Goal: Transaction & Acquisition: Purchase product/service

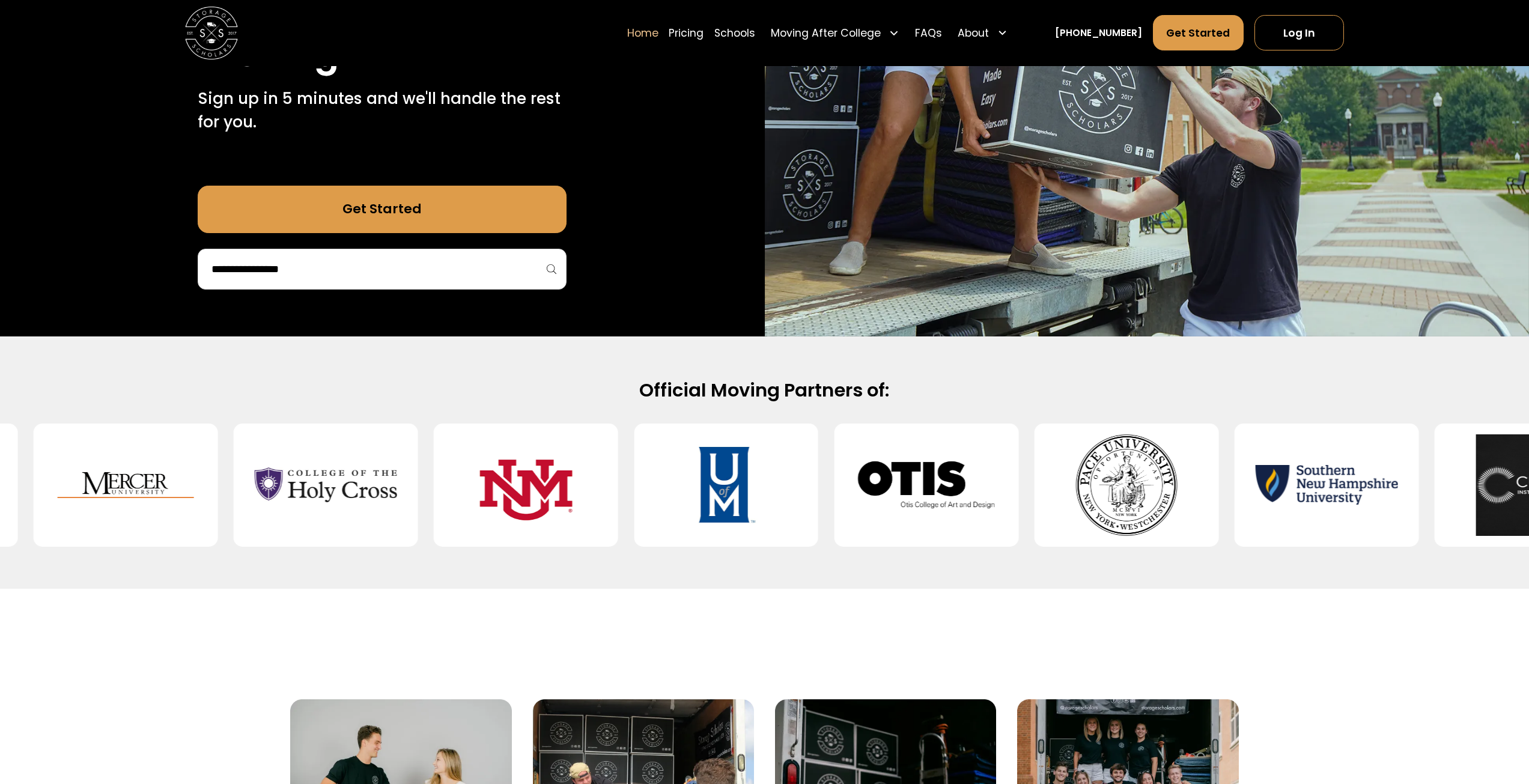
scroll to position [420, 0]
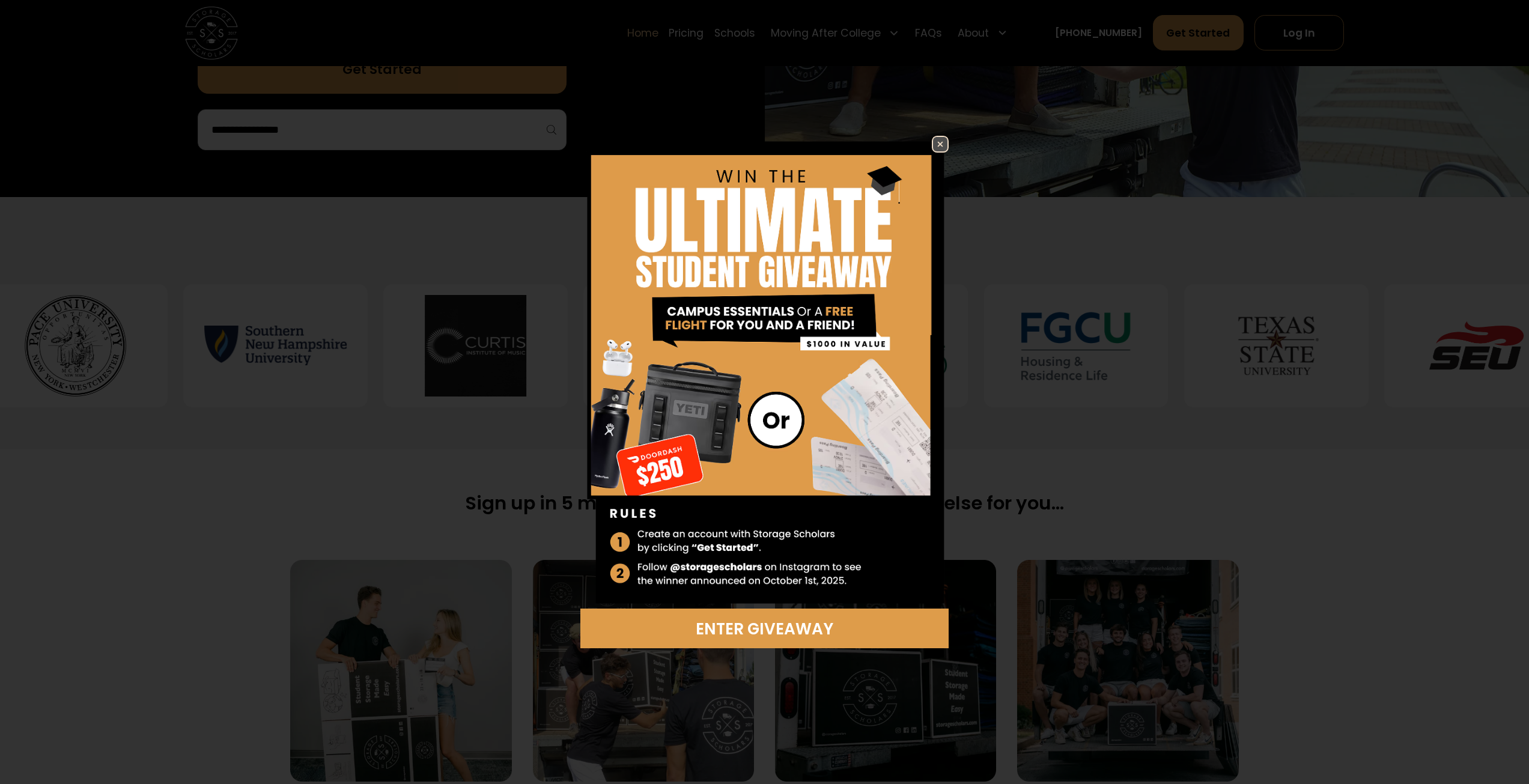
click at [934, 145] on img at bounding box center [941, 144] width 15 height 15
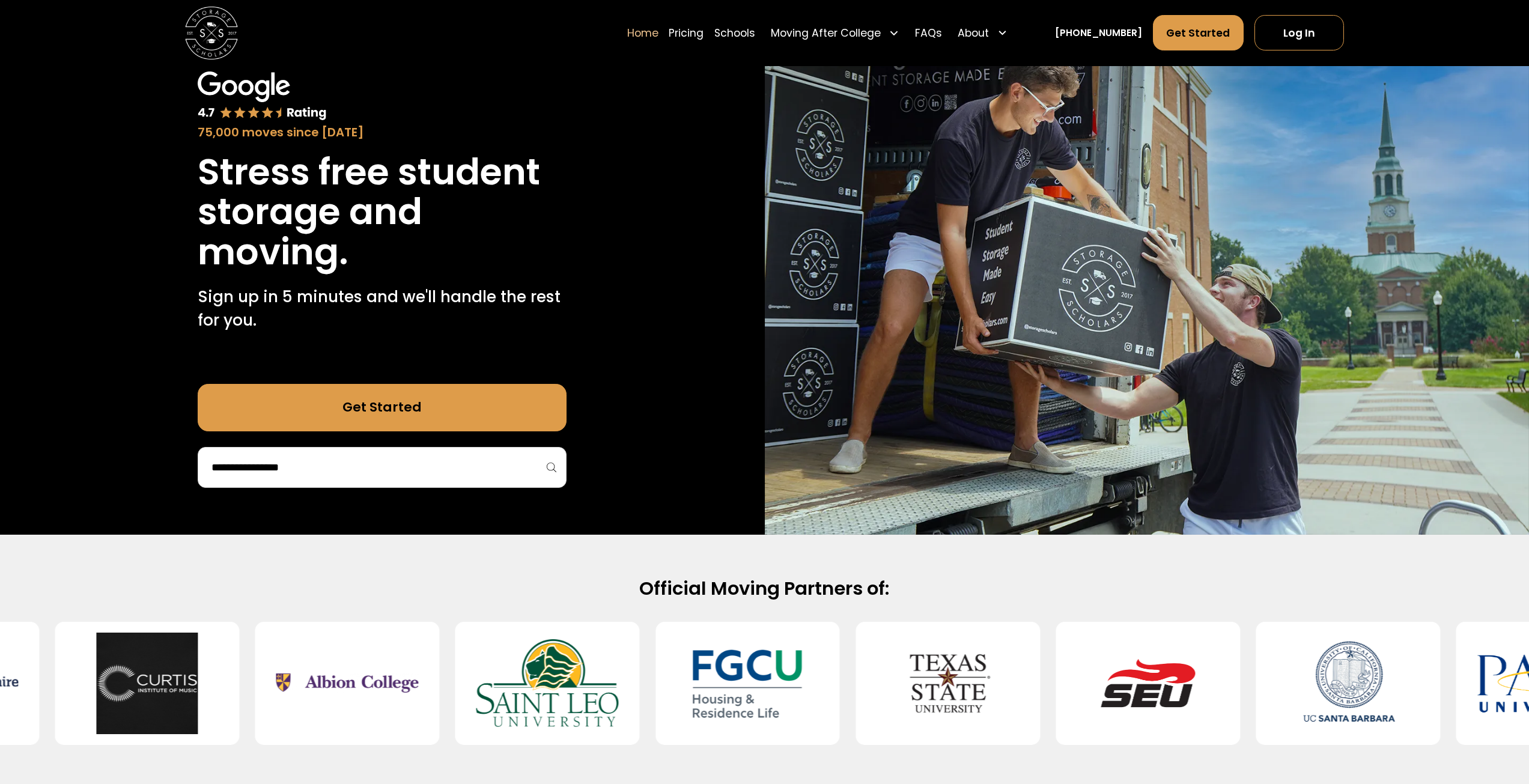
scroll to position [0, 0]
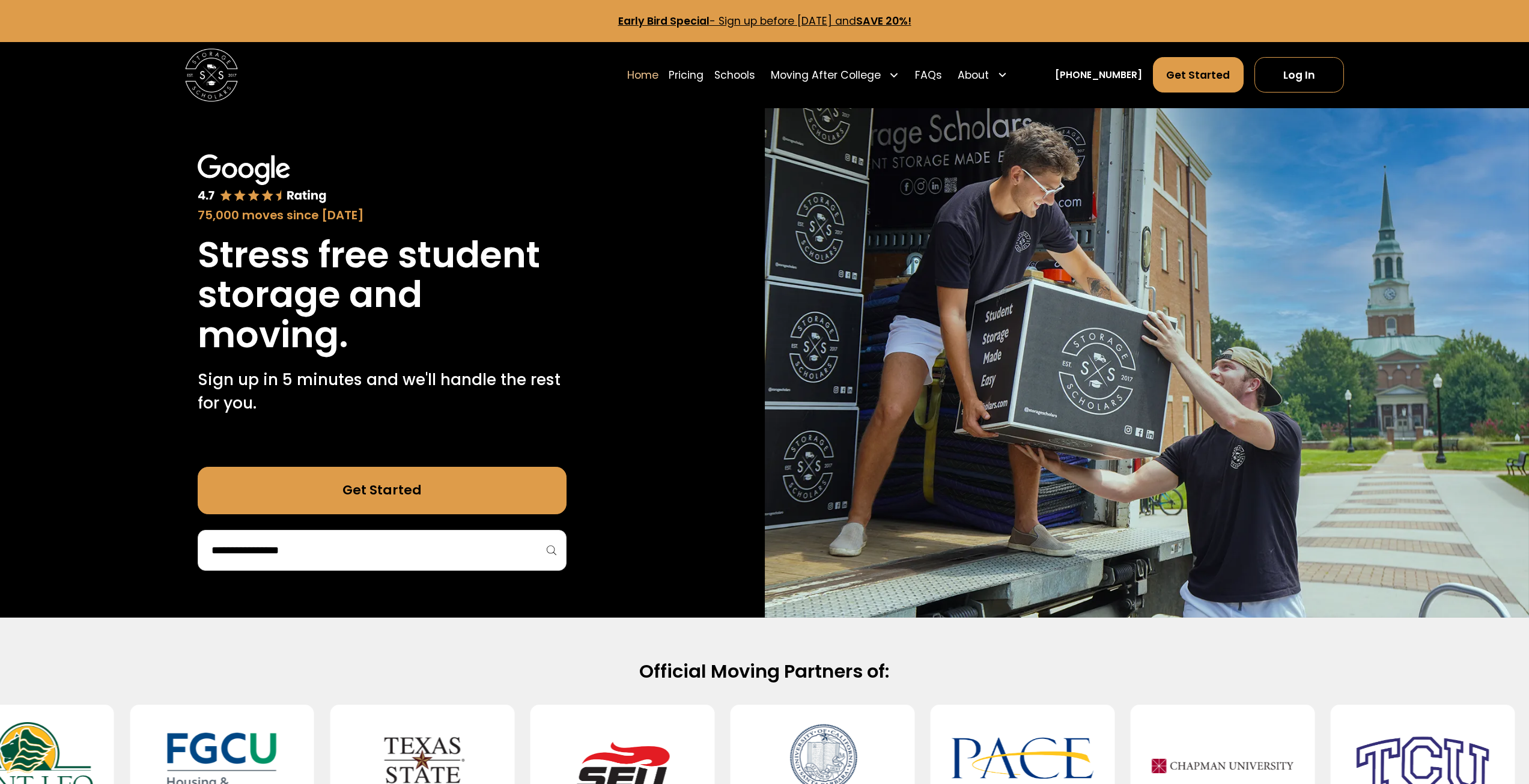
click at [304, 550] on input "search" at bounding box center [382, 550] width 344 height 20
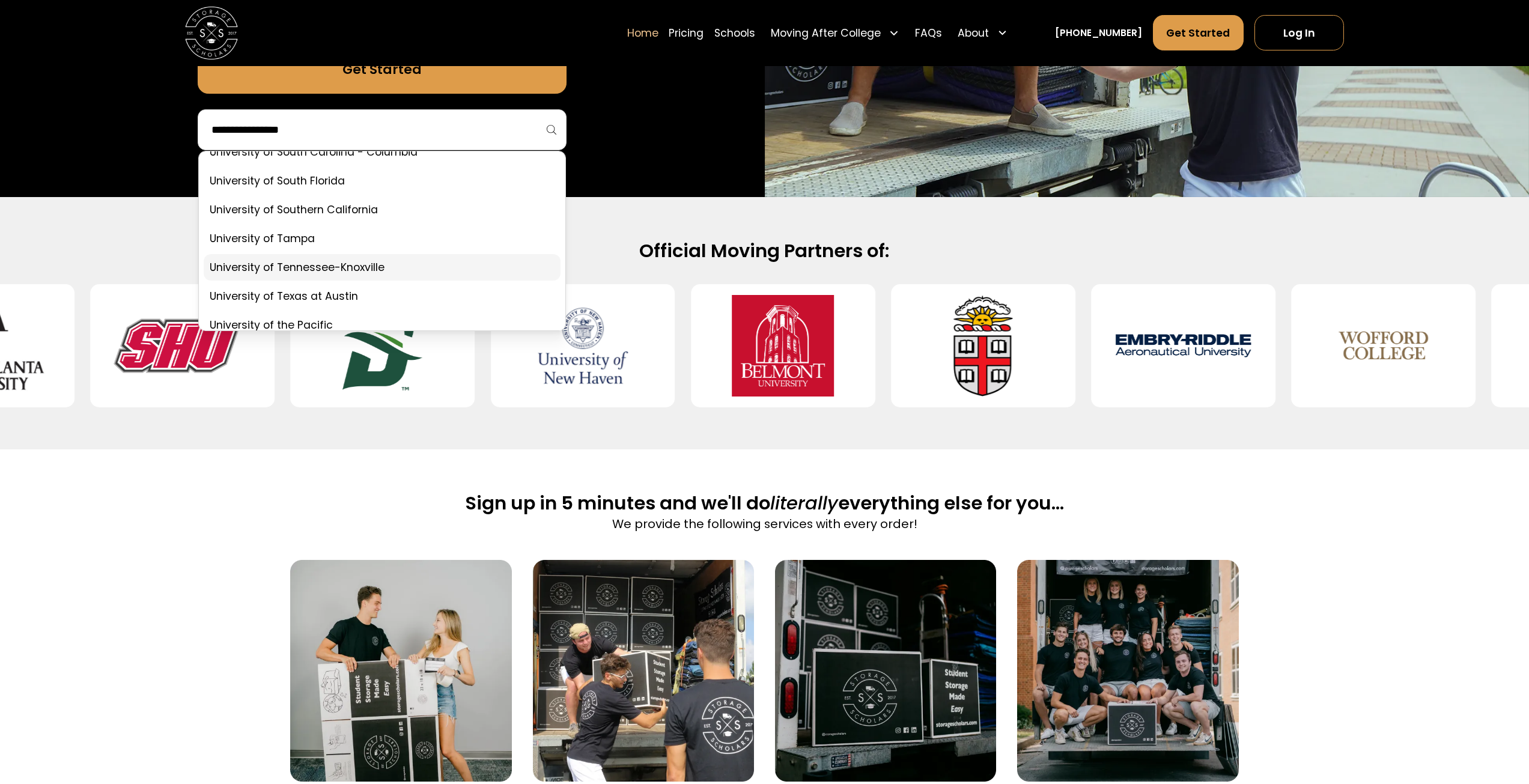
scroll to position [6726, 0]
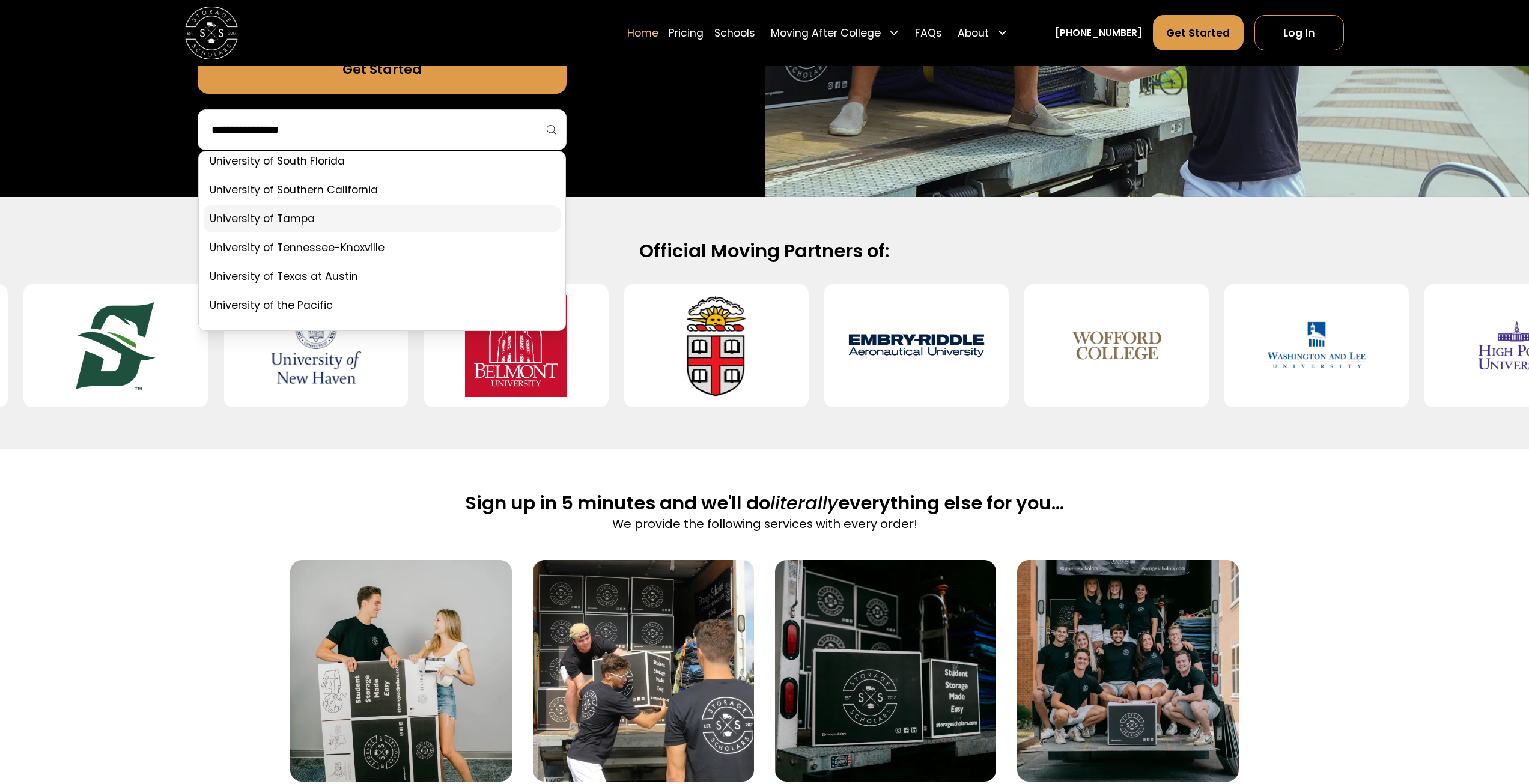
click at [285, 216] on link at bounding box center [381, 219] width 357 height 26
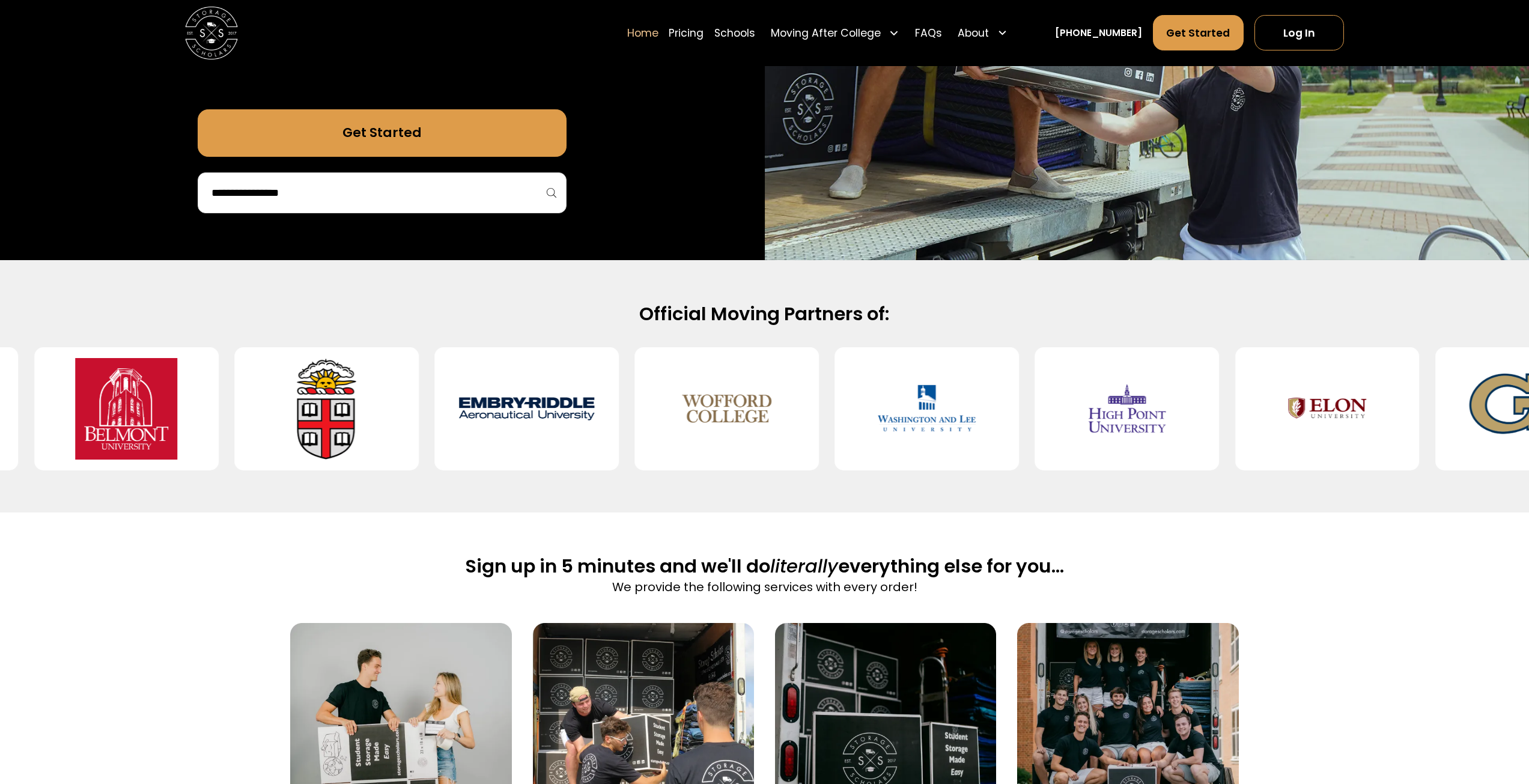
scroll to position [301, 0]
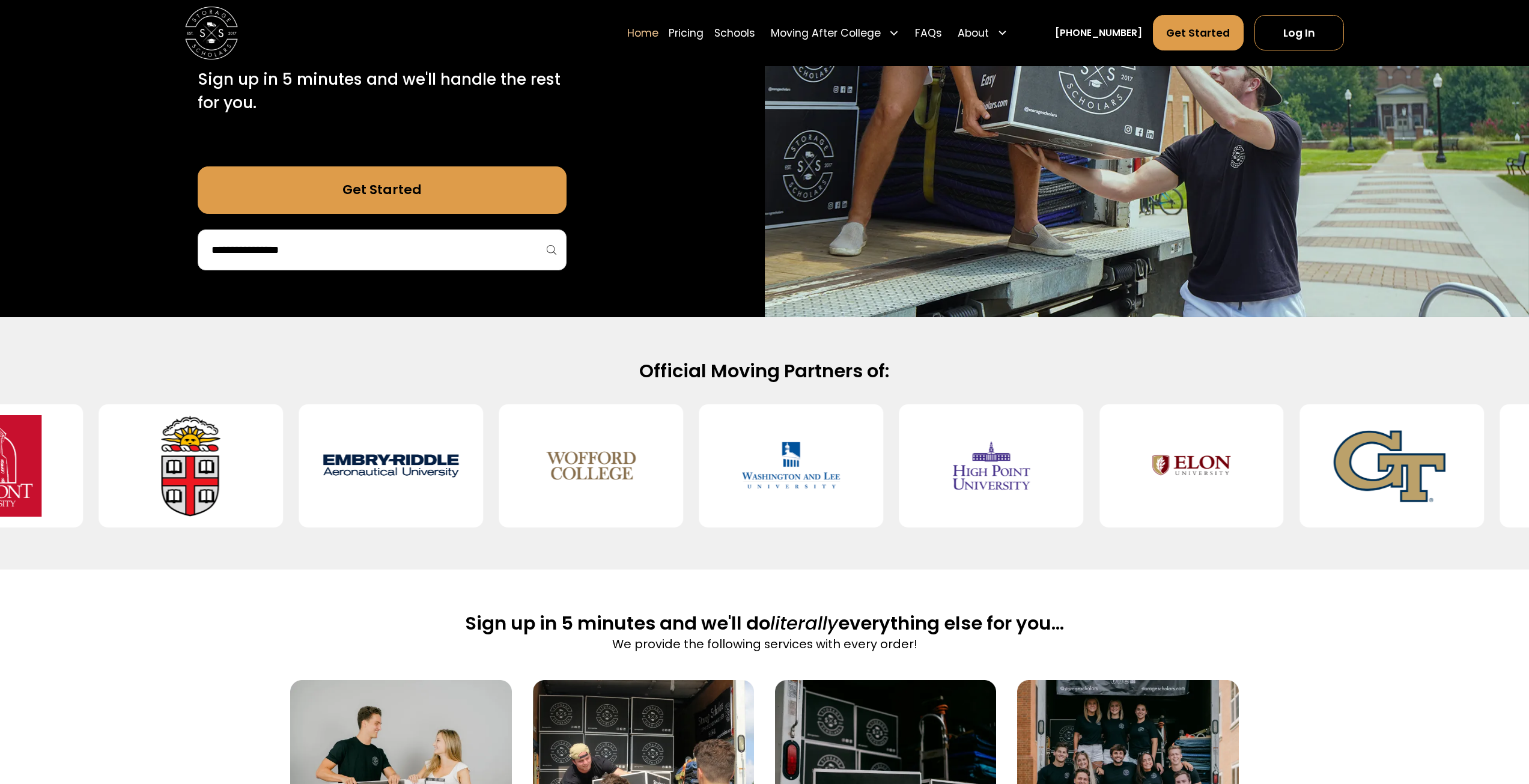
click at [389, 187] on link "Get Started" at bounding box center [382, 189] width 369 height 47
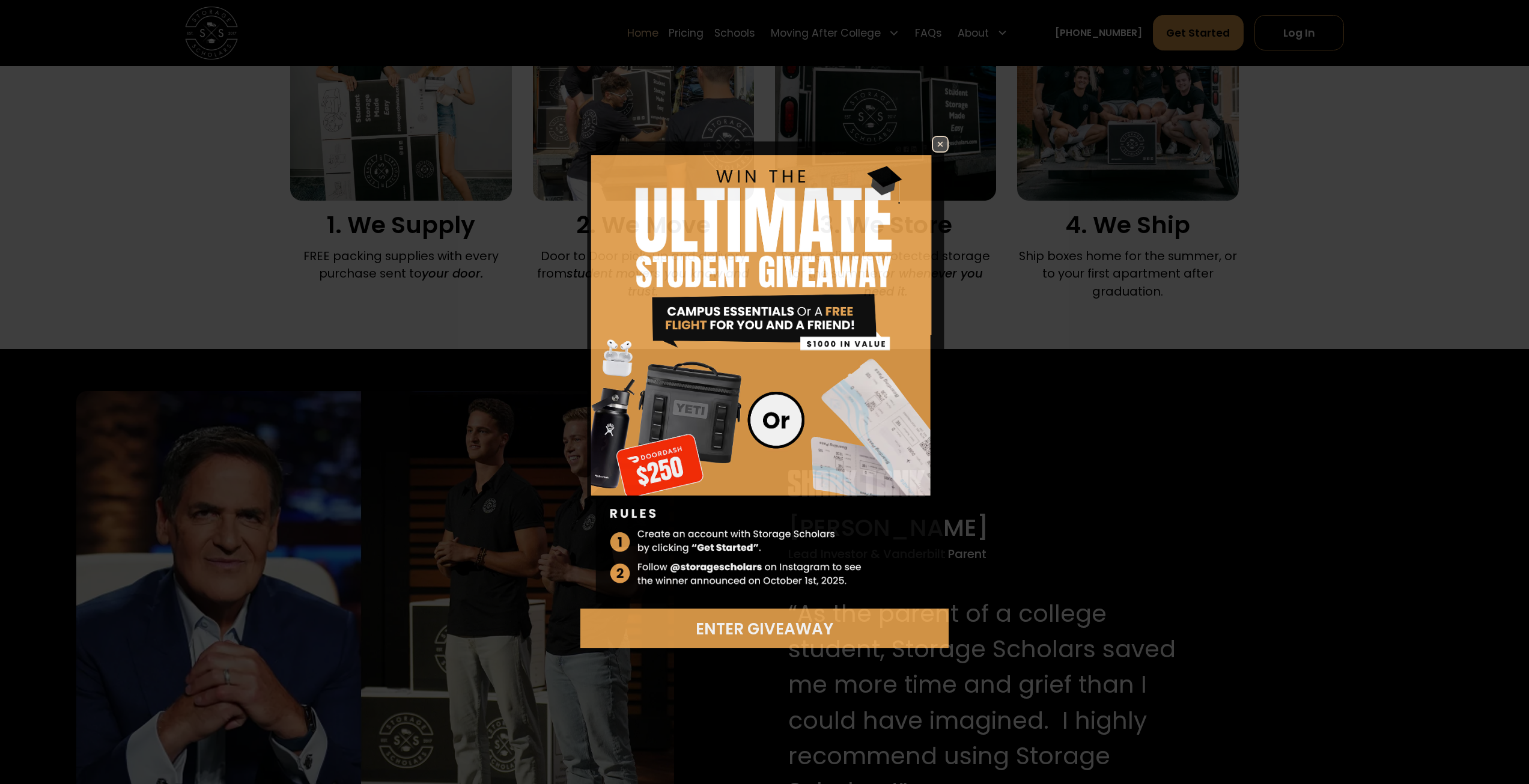
scroll to position [1201, 0]
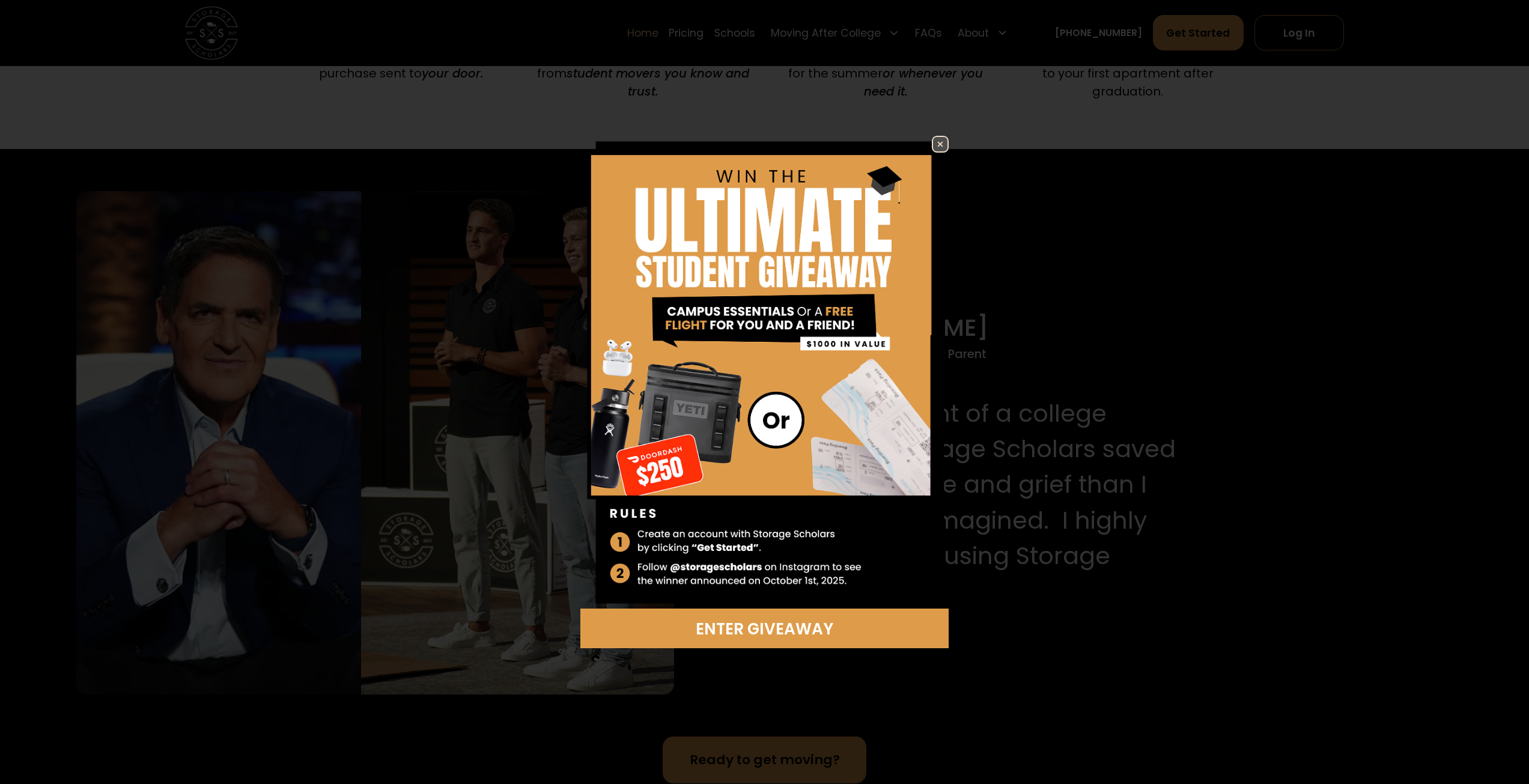
click at [934, 147] on img at bounding box center [941, 144] width 15 height 15
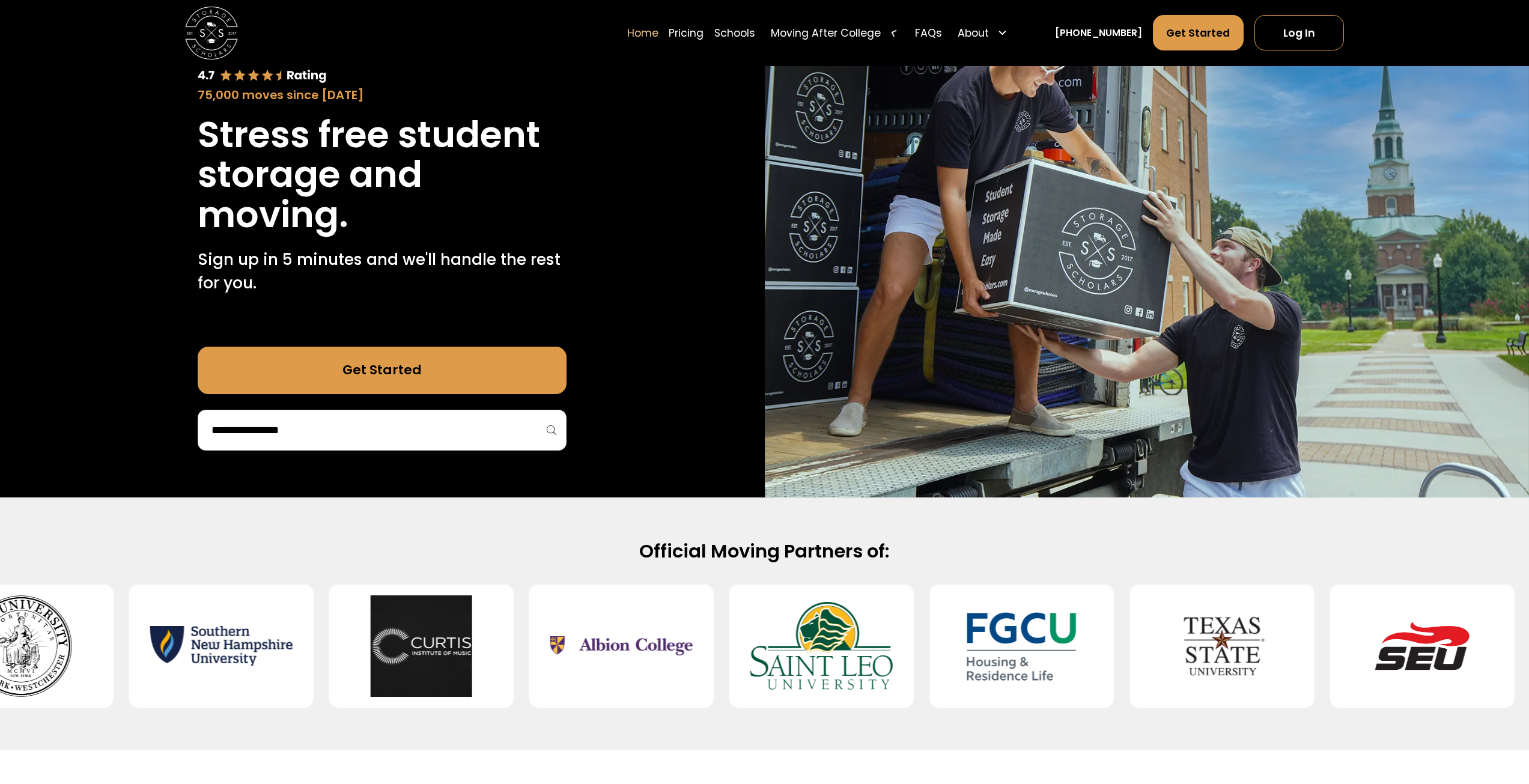
scroll to position [0, 0]
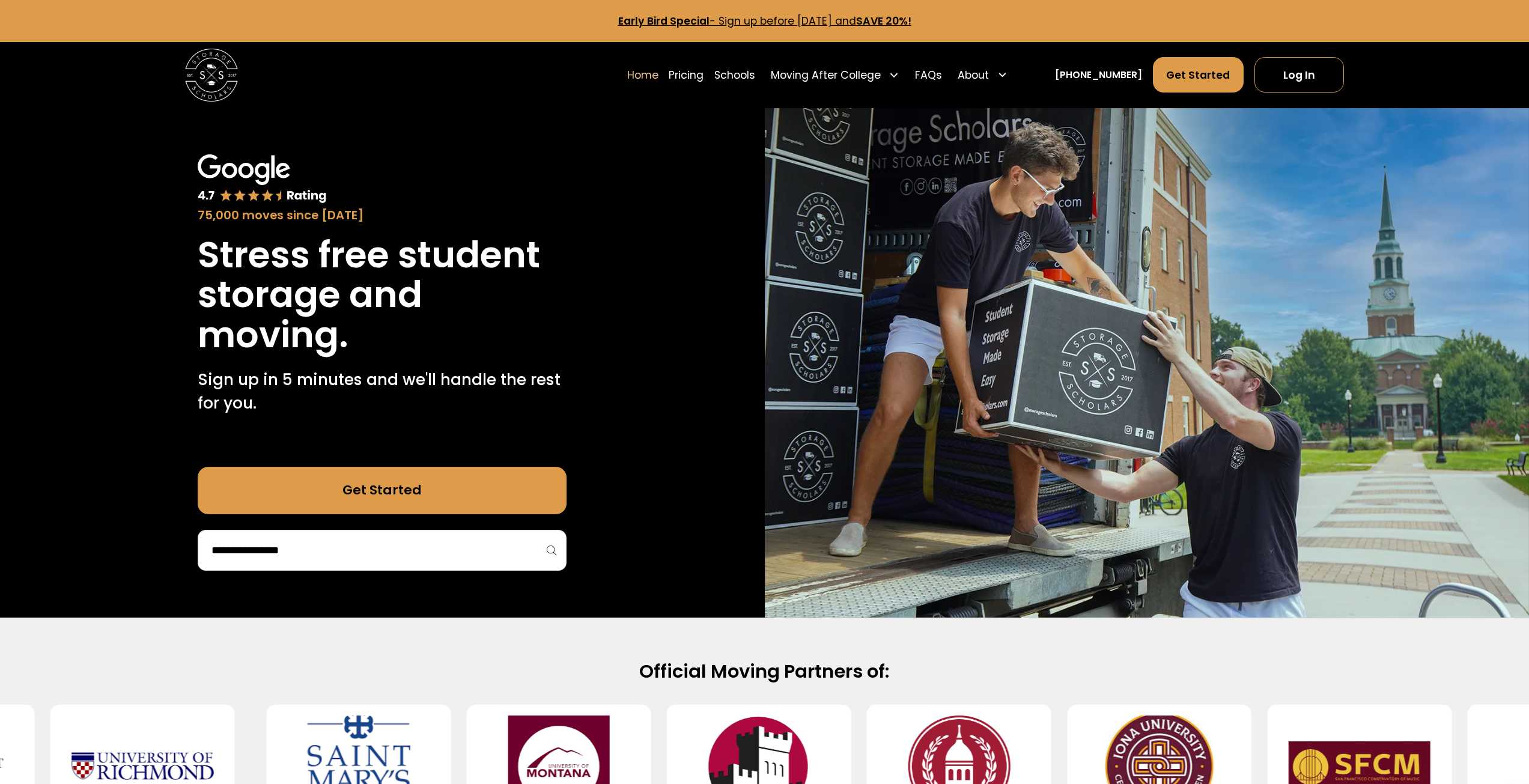
click at [347, 555] on input "search" at bounding box center [382, 550] width 344 height 20
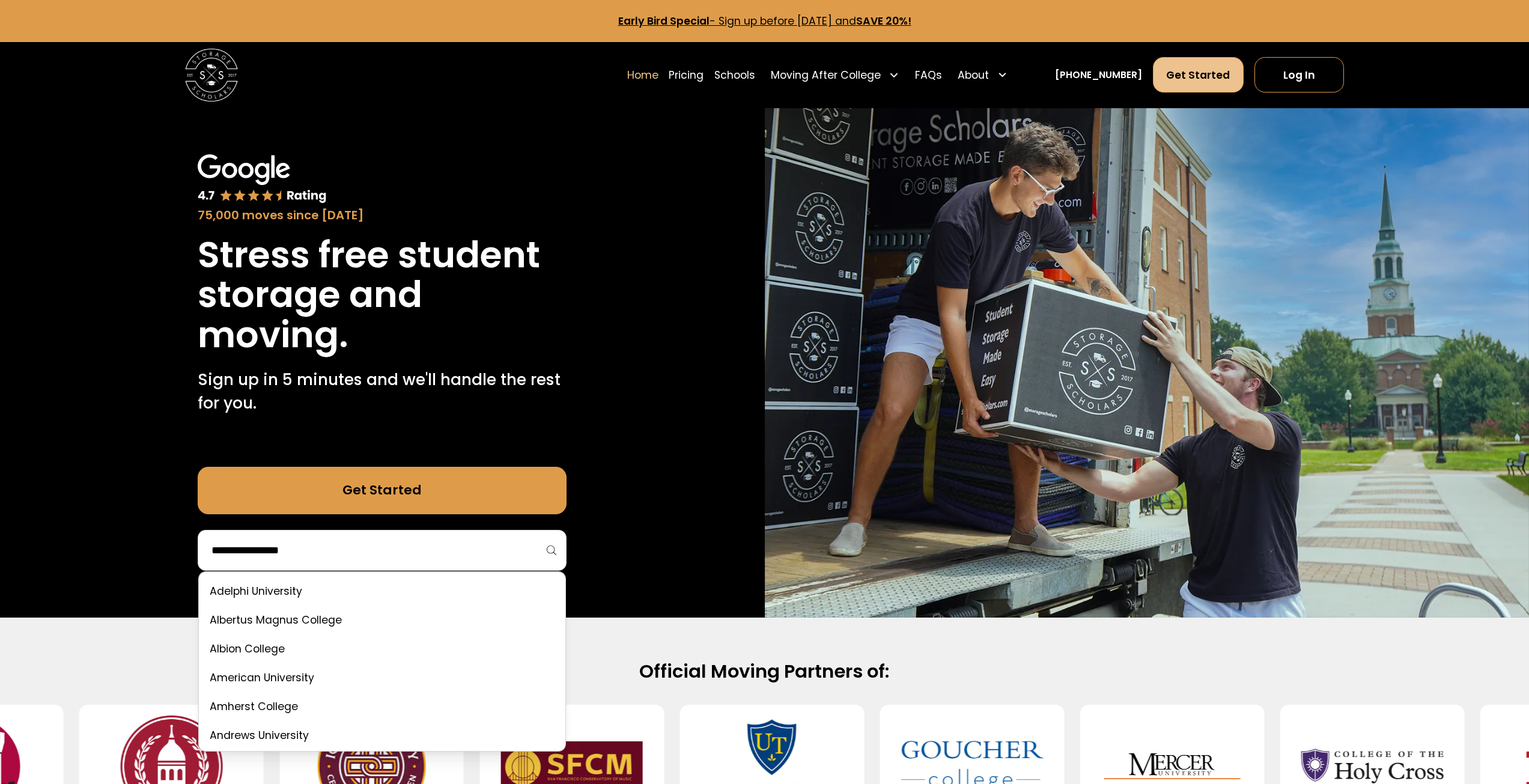
click at [1220, 82] on link "Get Started" at bounding box center [1199, 75] width 92 height 36
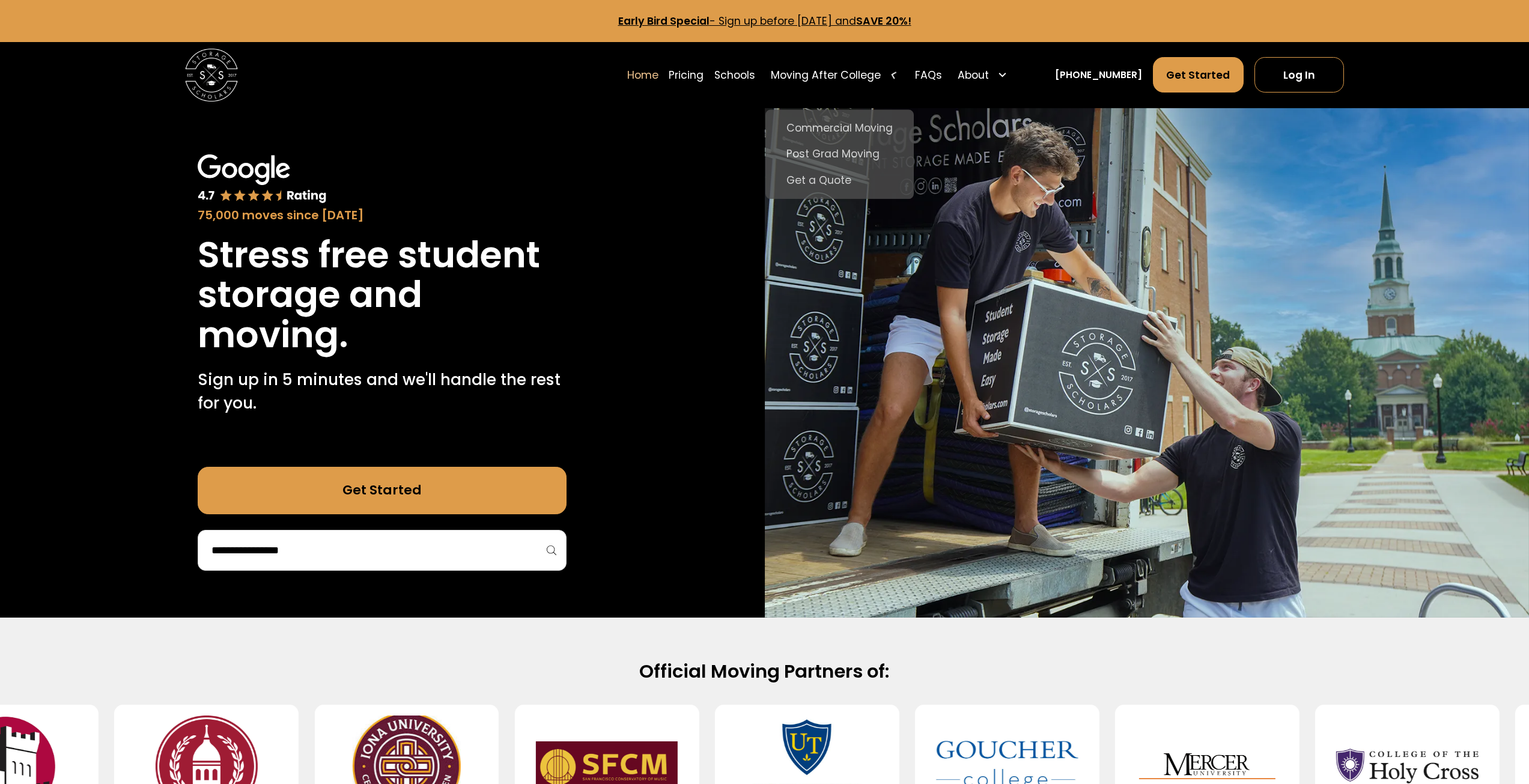
click at [836, 73] on div "Moving After College" at bounding box center [825, 75] width 110 height 16
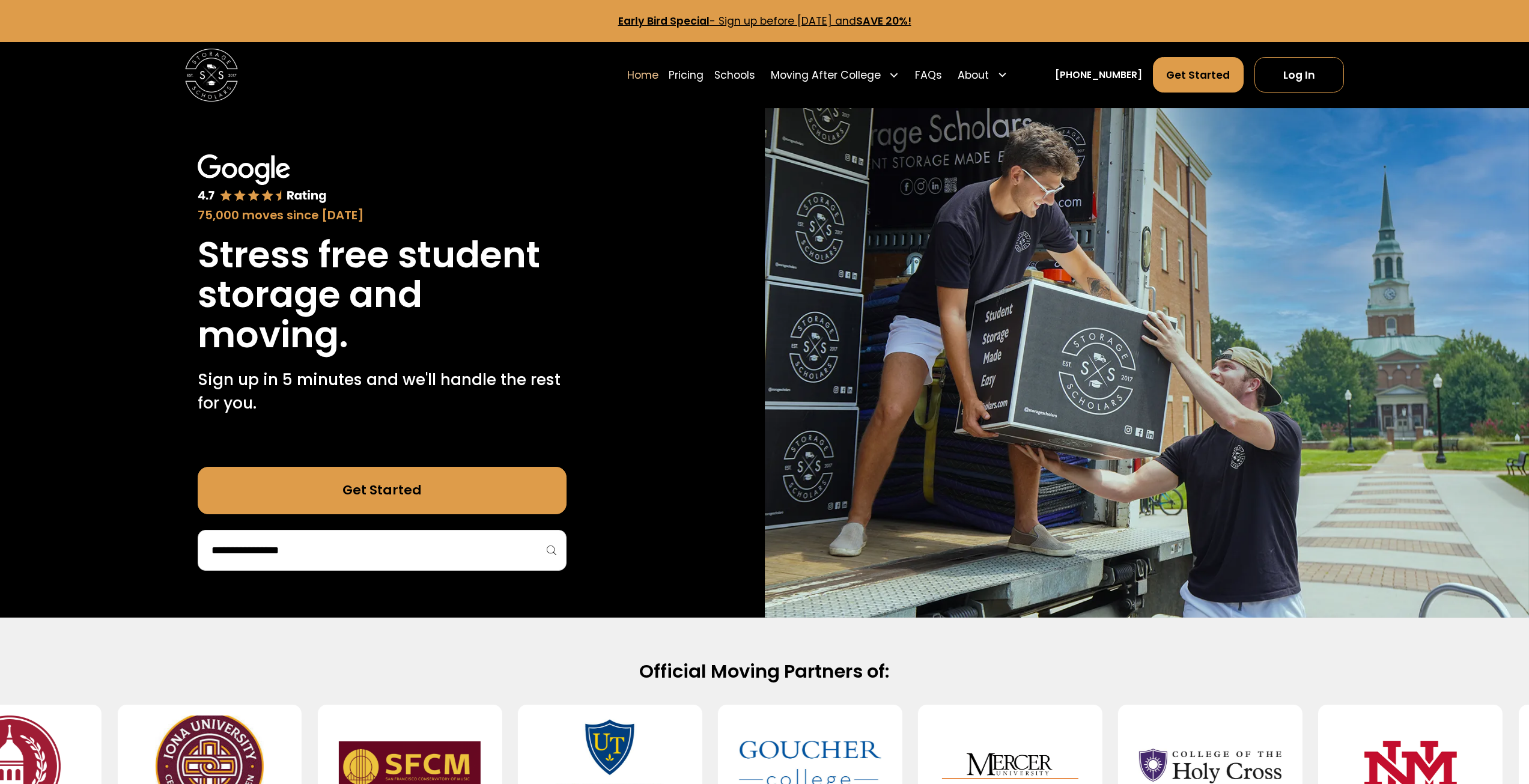
click at [836, 73] on div "Moving After College" at bounding box center [825, 75] width 110 height 16
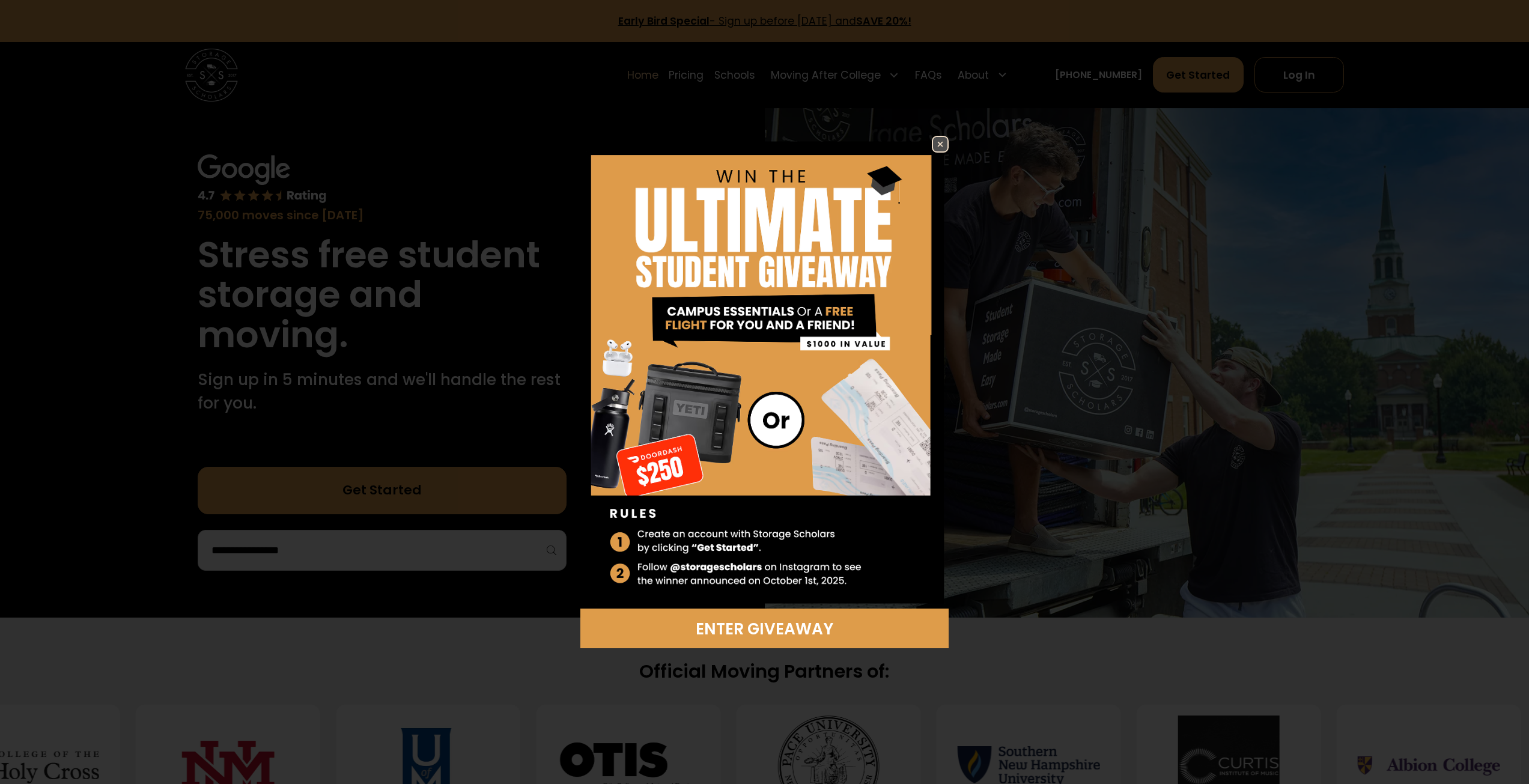
click at [944, 147] on img at bounding box center [941, 144] width 15 height 15
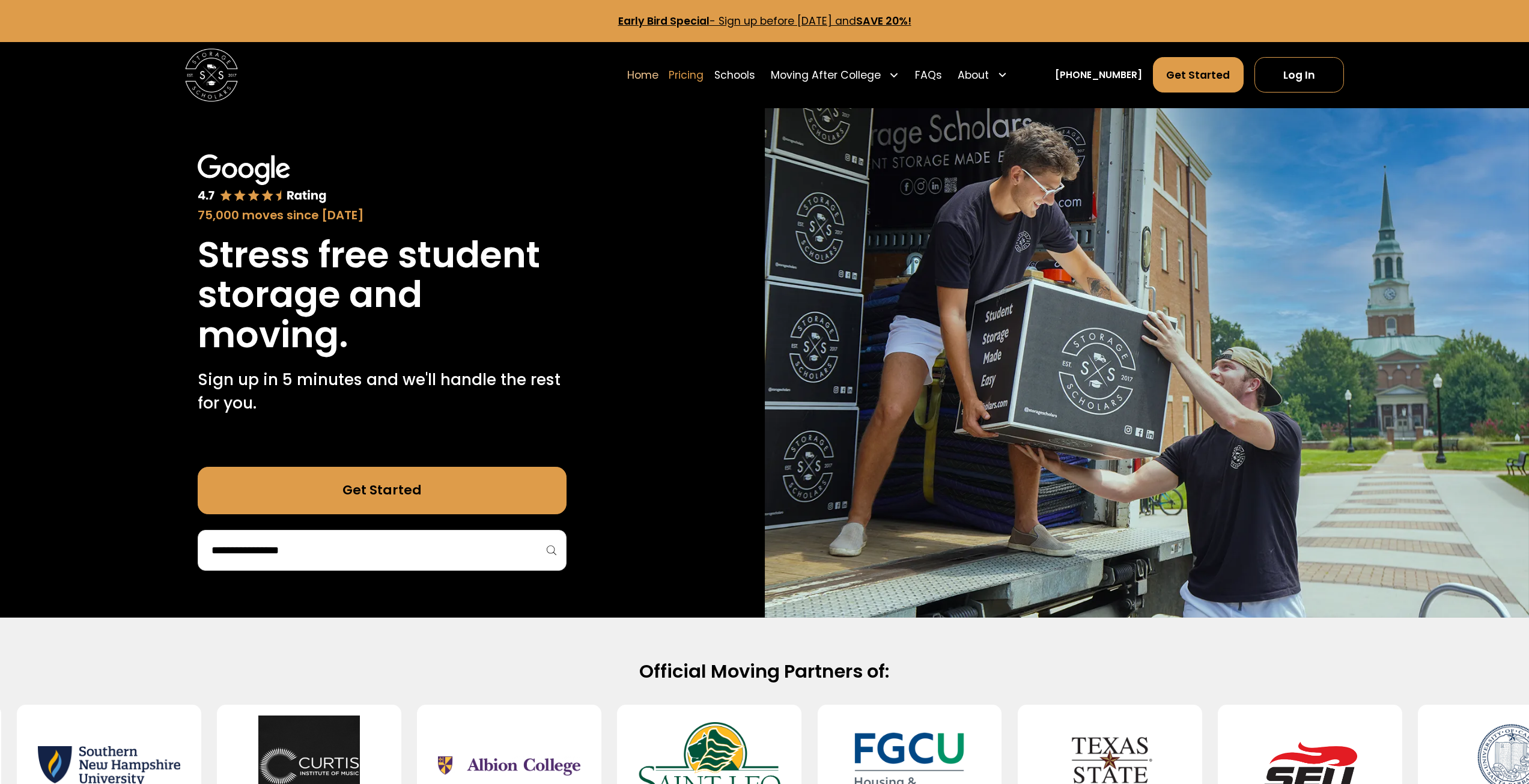
click at [704, 77] on link "Pricing" at bounding box center [686, 75] width 35 height 36
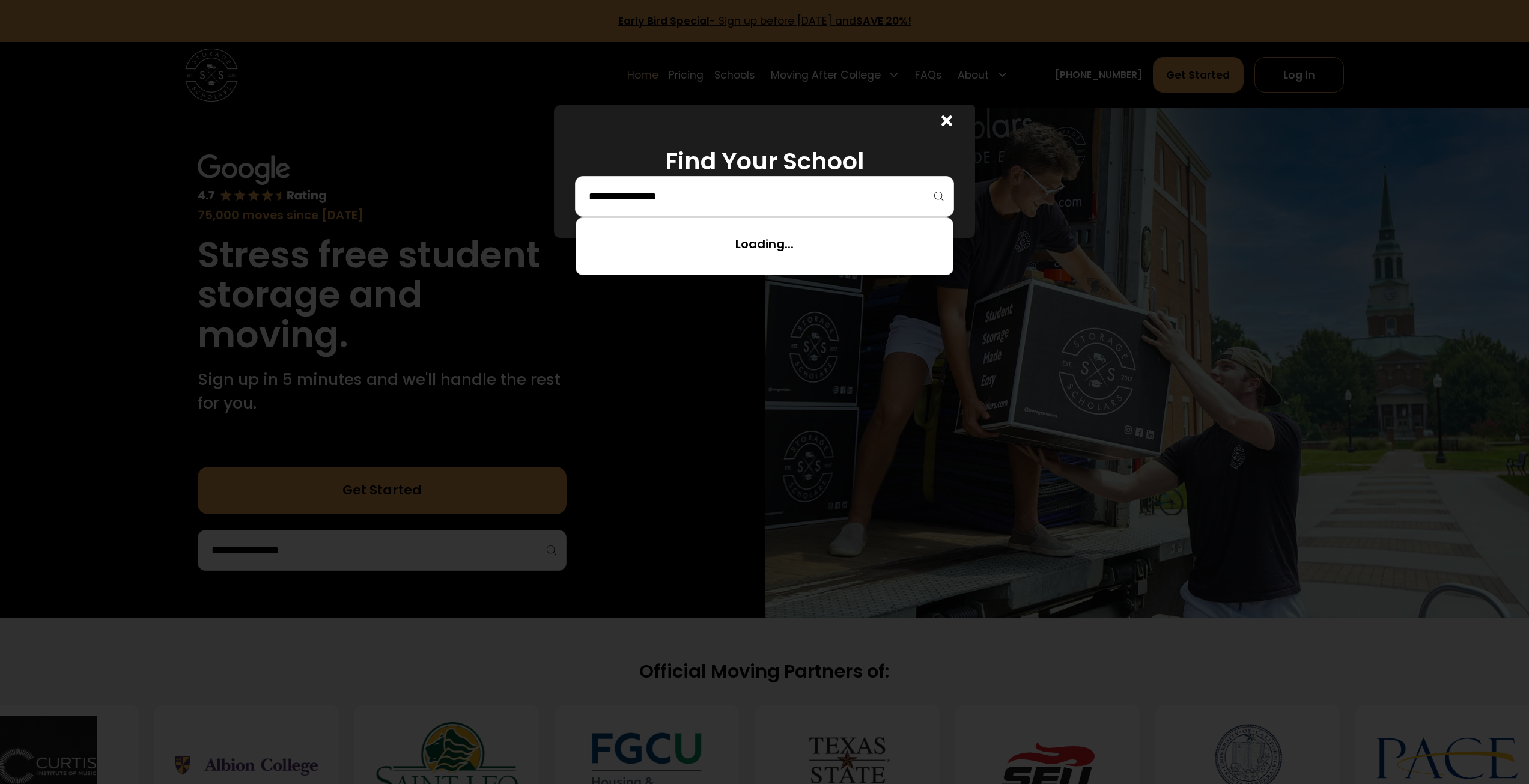
click at [706, 197] on input "search" at bounding box center [764, 196] width 354 height 20
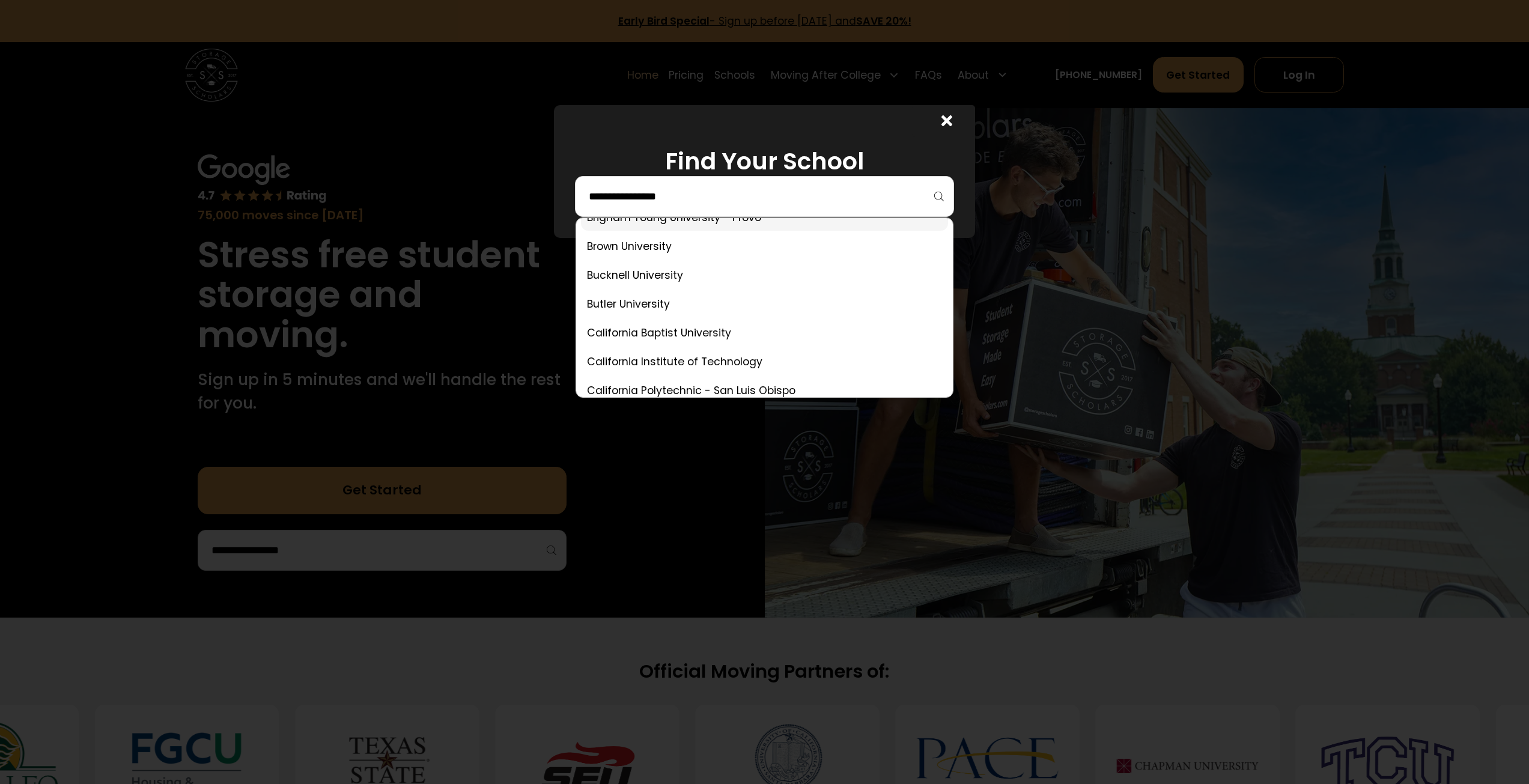
scroll to position [841, 0]
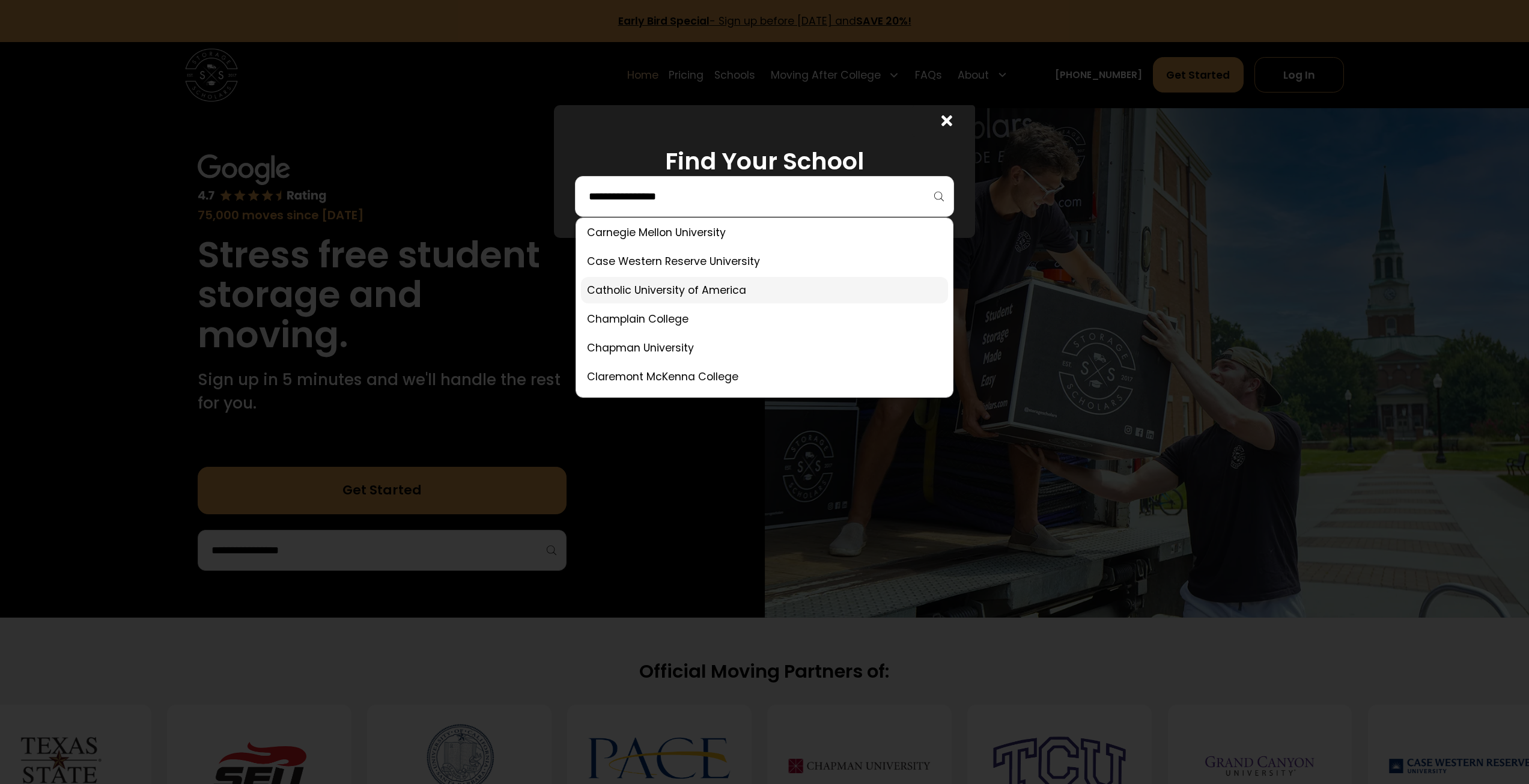
click at [673, 293] on link at bounding box center [764, 290] width 367 height 26
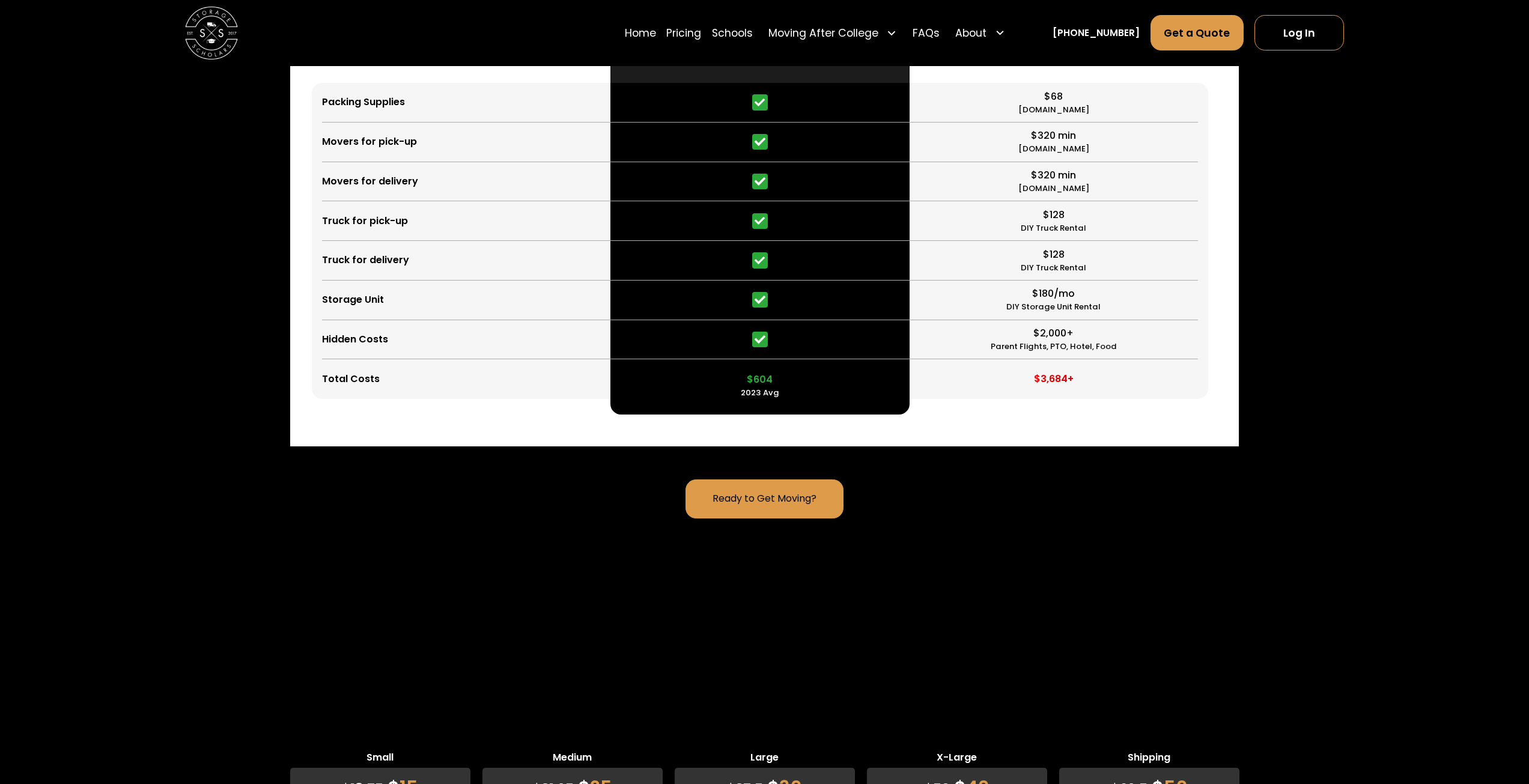
scroll to position [3297, 0]
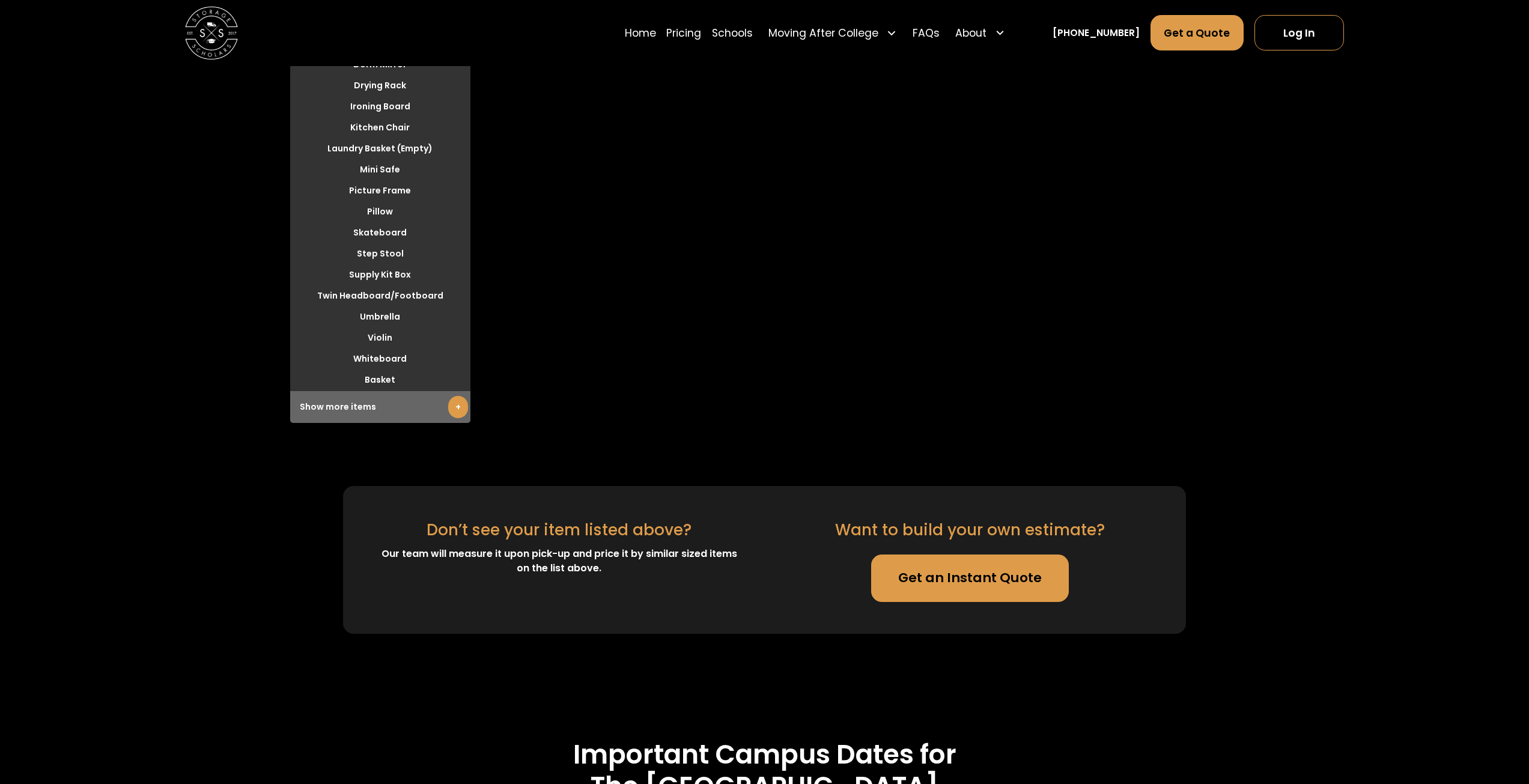
scroll to position [4378, 0]
click at [448, 396] on link "+" at bounding box center [458, 407] width 20 height 23
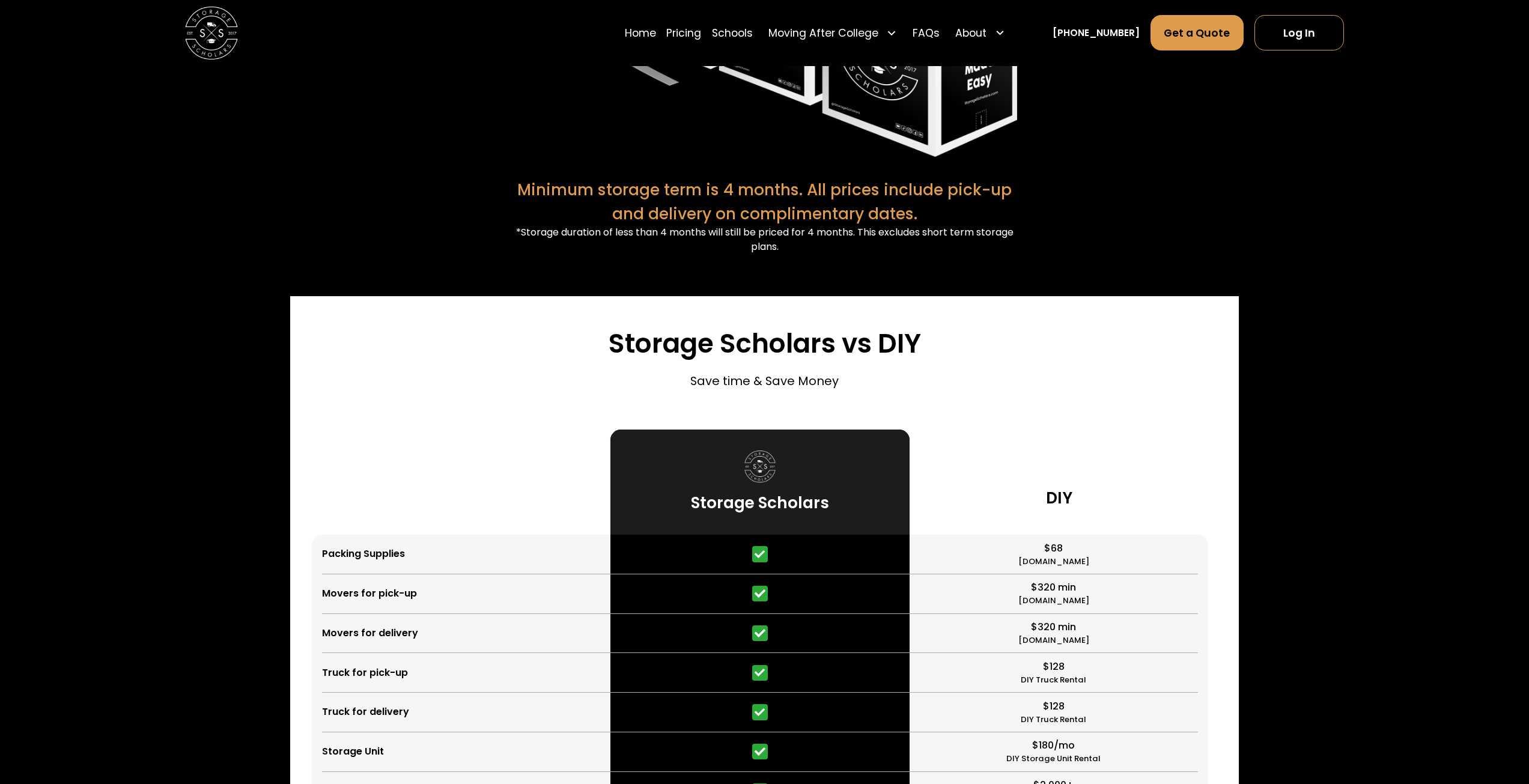
scroll to position [2716, 0]
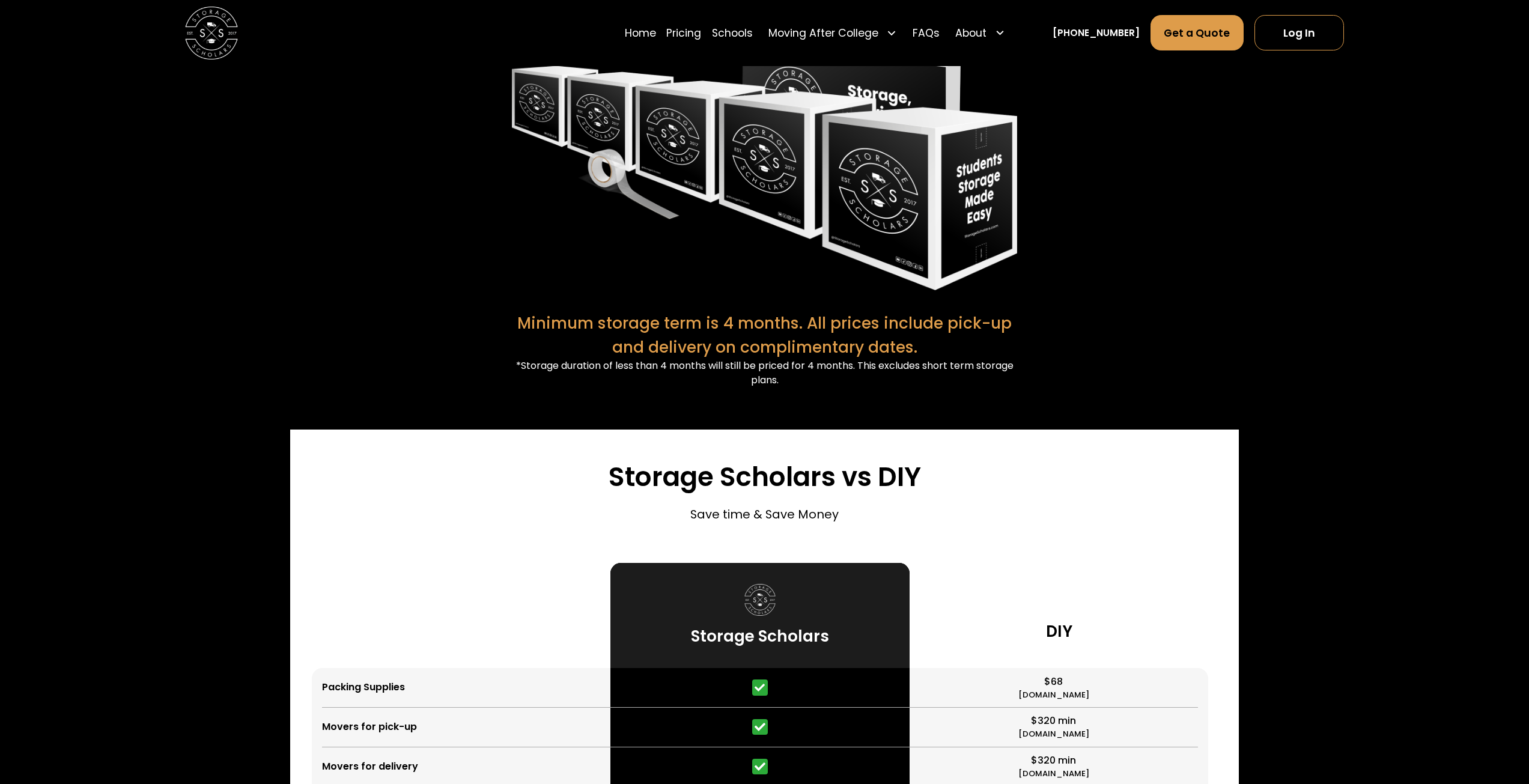
click at [1054, 674] on div "$68" at bounding box center [1054, 682] width 19 height 15
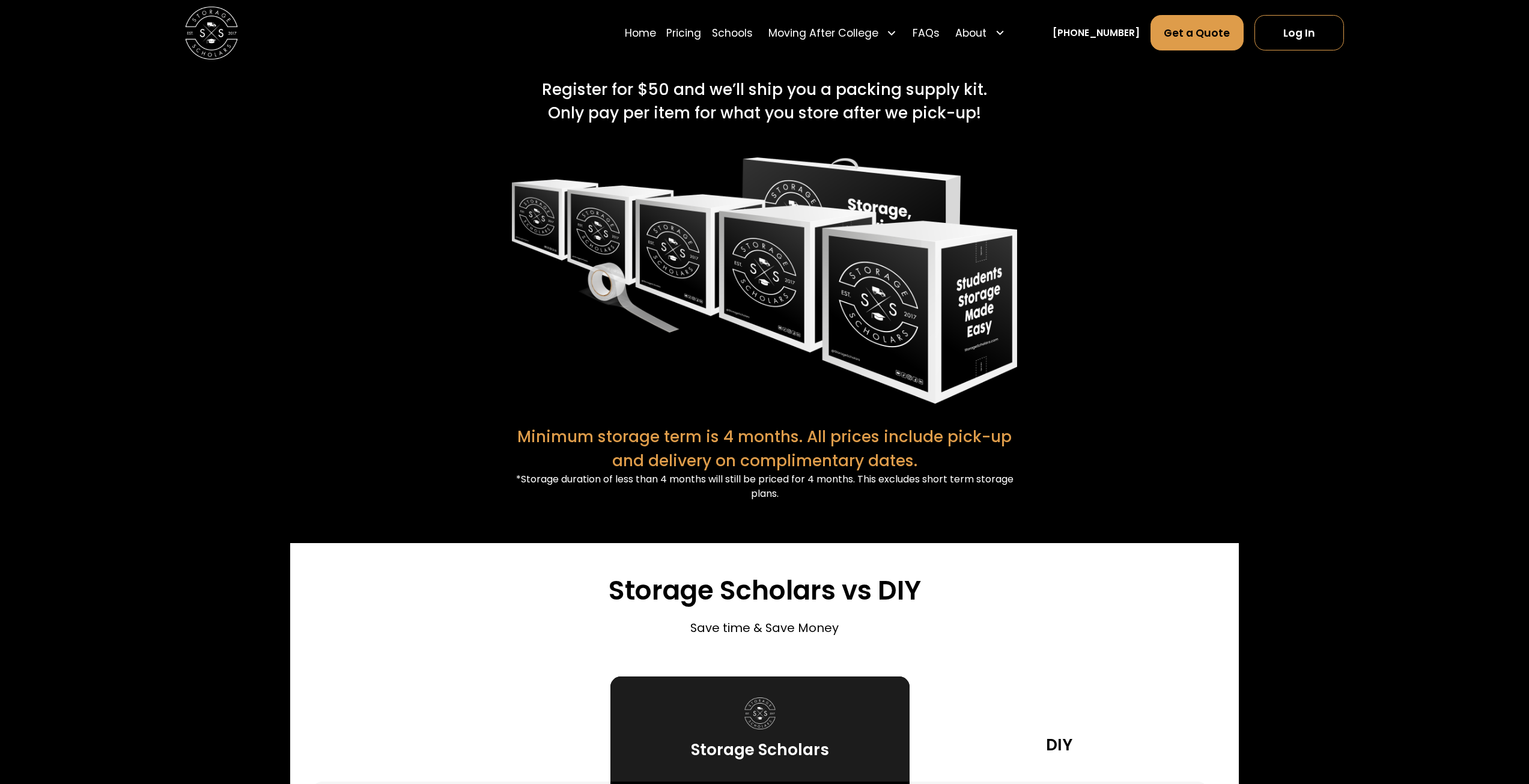
scroll to position [2835, 0]
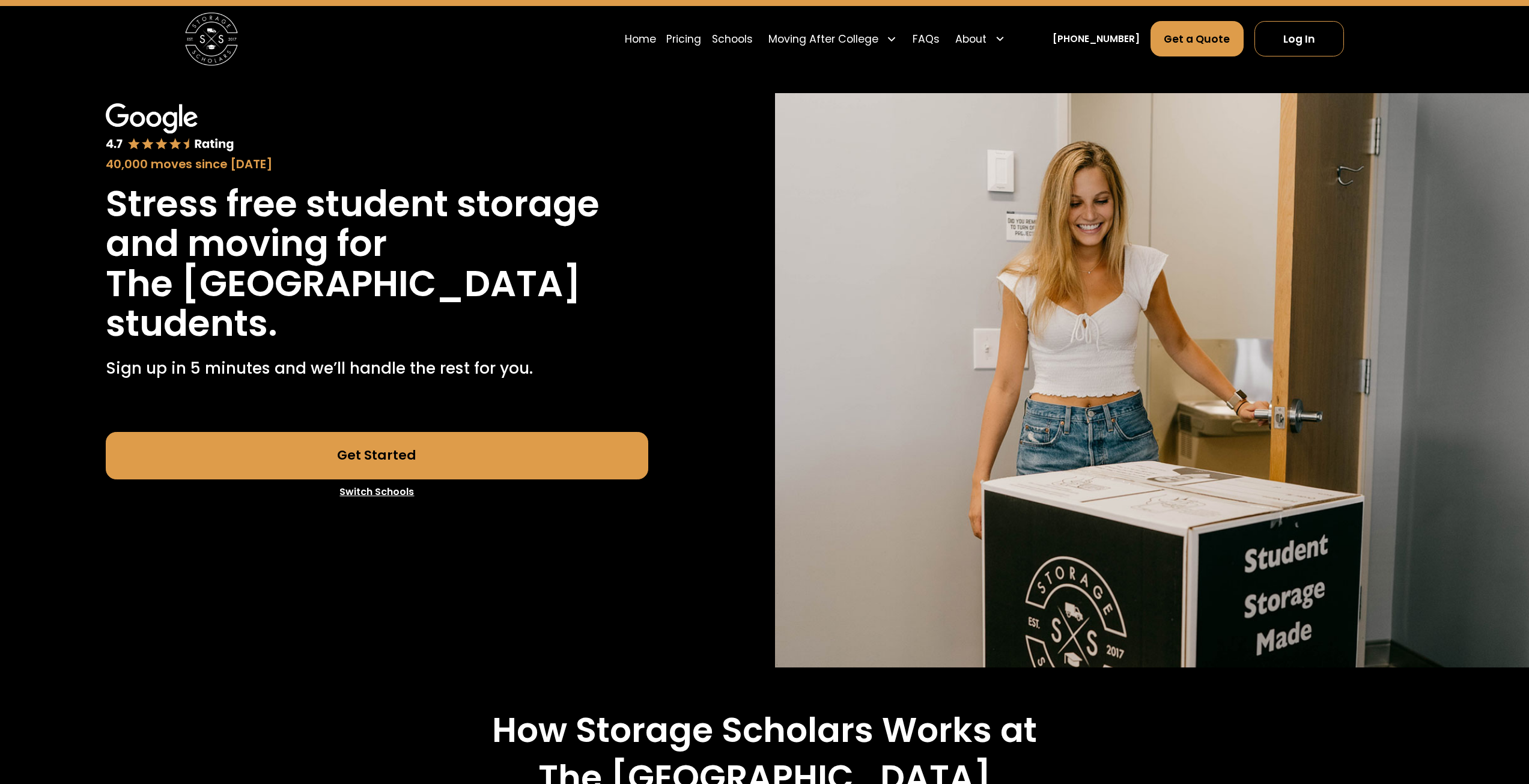
scroll to position [0, 0]
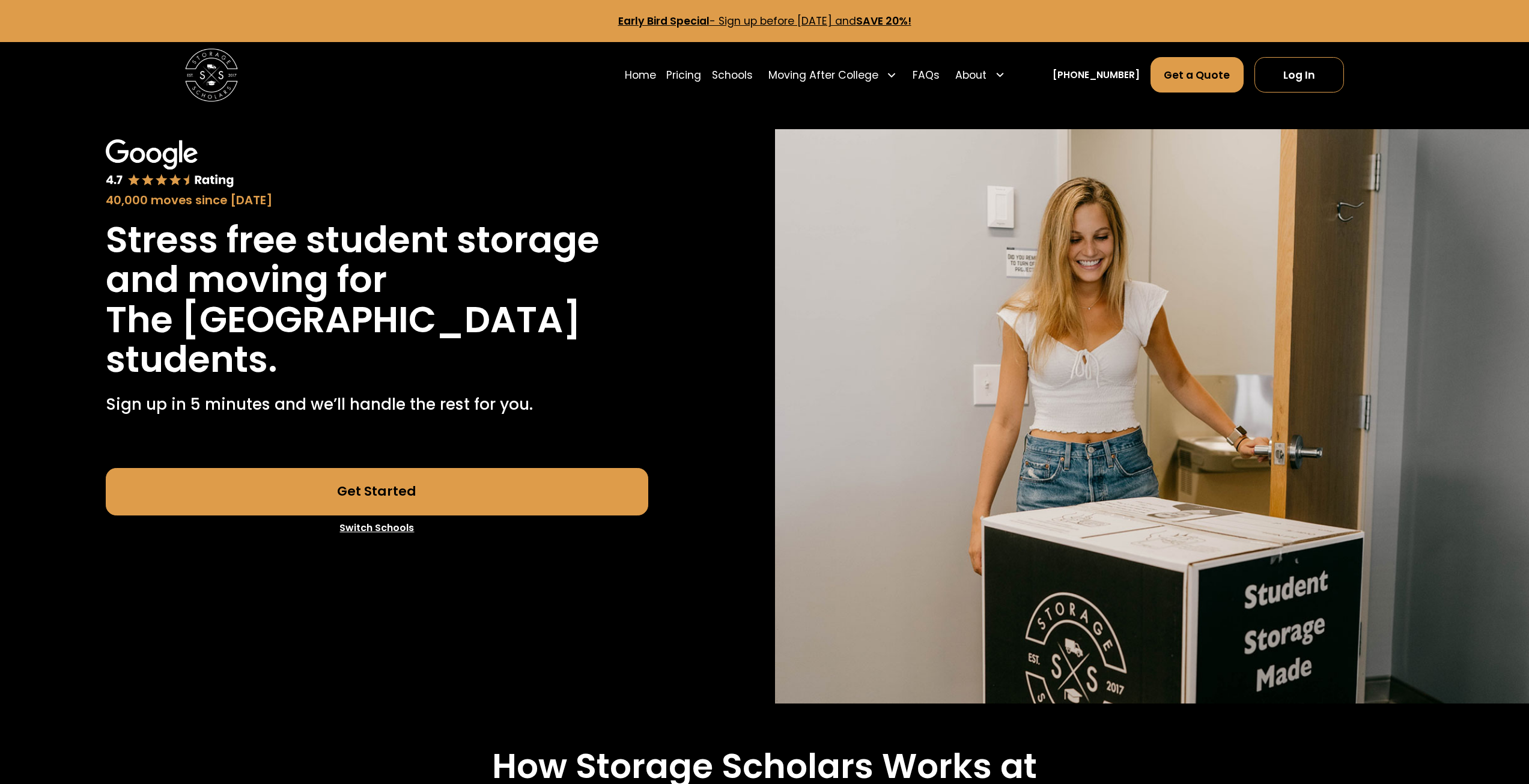
click at [569, 116] on div "40,000 moves since 2017 Stress free student storage and moving for The Catholic…" at bounding box center [764, 406] width 1529 height 595
